Goal: Information Seeking & Learning: Learn about a topic

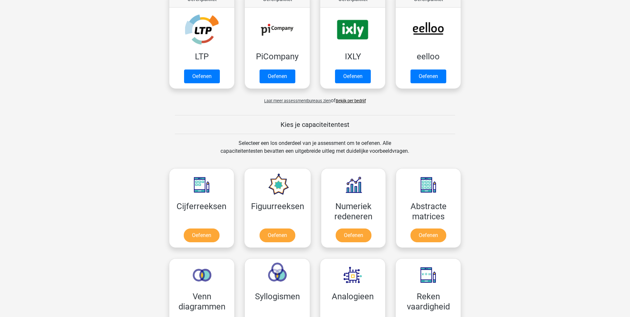
scroll to position [142, 0]
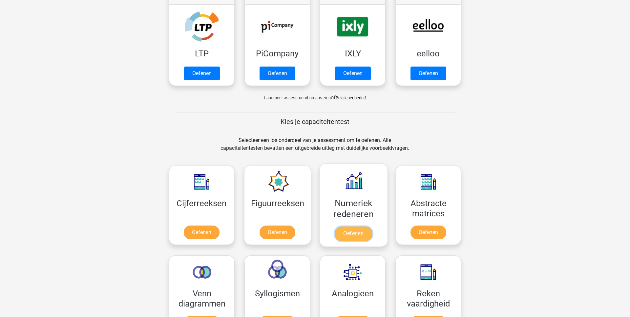
click at [349, 227] on link "Oefenen" at bounding box center [353, 234] width 37 height 14
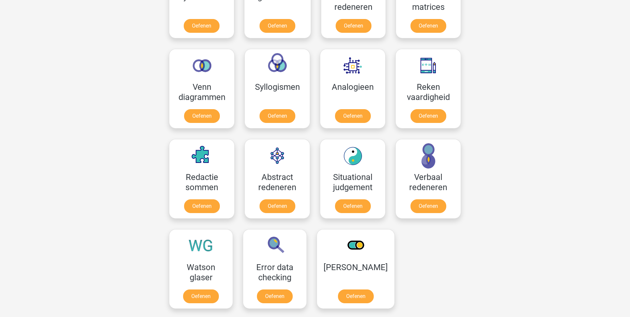
scroll to position [0, 0]
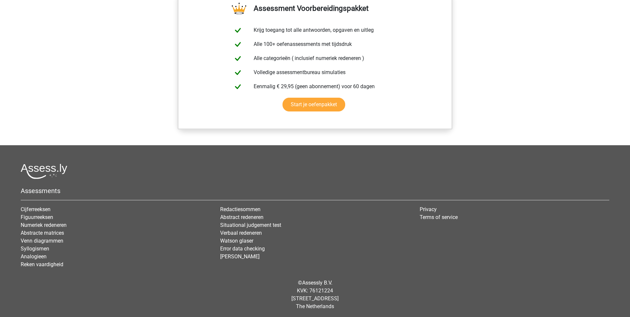
scroll to position [292, 0]
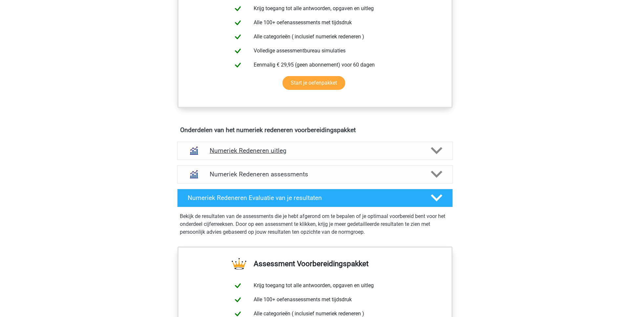
click at [353, 147] on h4 "Numeriek Redeneren uitleg" at bounding box center [315, 151] width 211 height 8
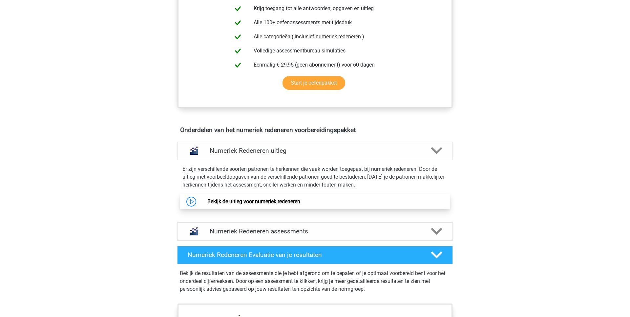
click at [300, 202] on link "Bekijk de uitleg voor numeriek redeneren" at bounding box center [253, 201] width 93 height 6
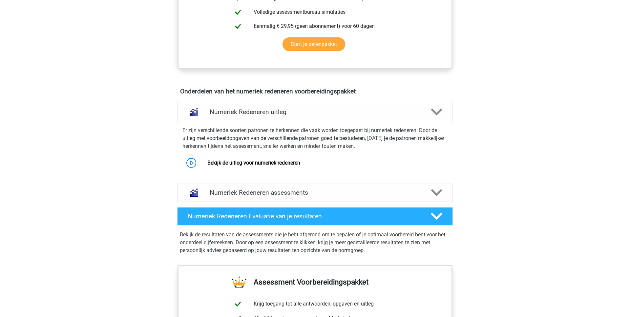
scroll to position [420, 0]
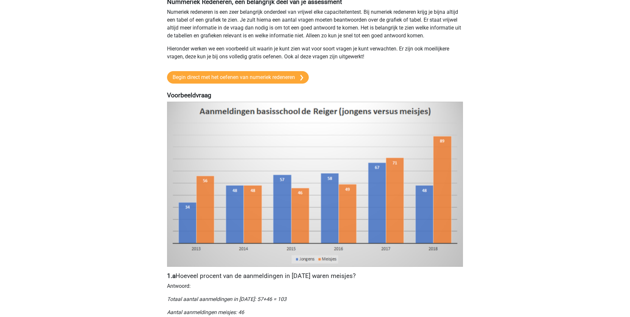
scroll to position [63, 0]
